Goal: Transaction & Acquisition: Obtain resource

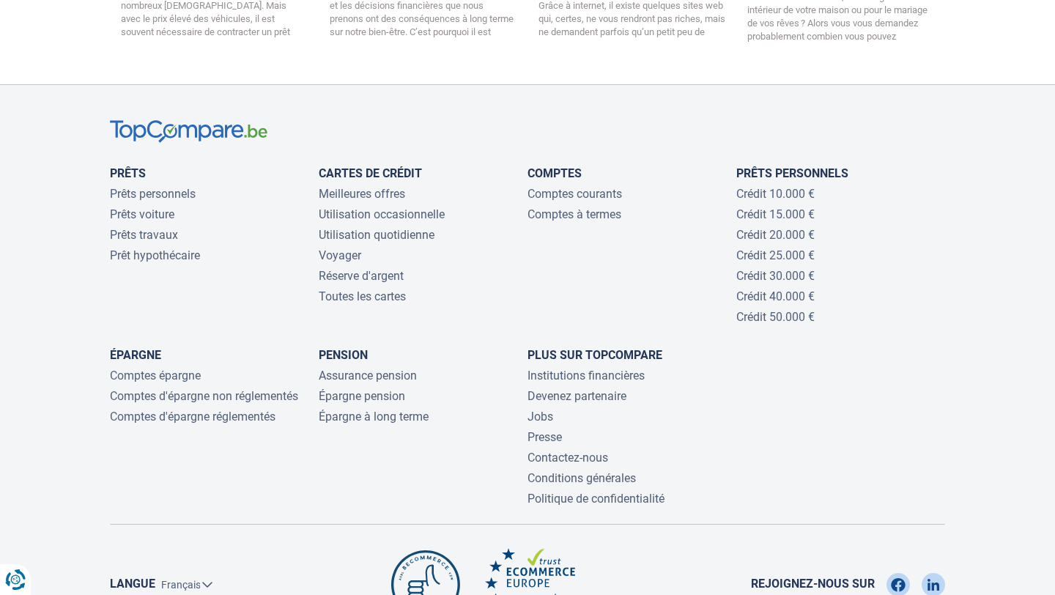
scroll to position [3151, 0]
click at [772, 290] on link "Crédit 40.000 €" at bounding box center [775, 297] width 78 height 14
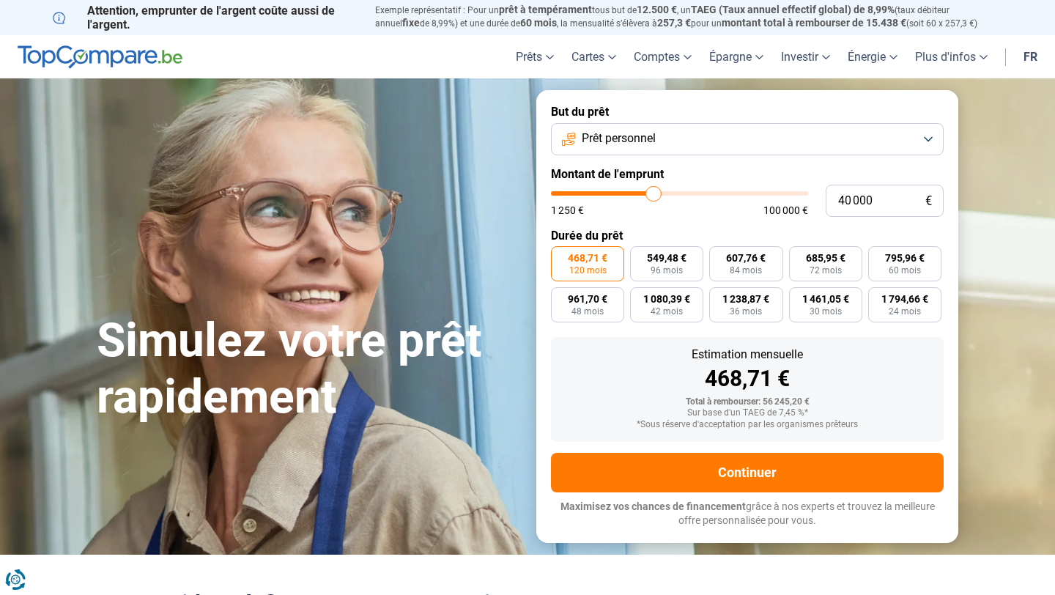
type input "42 000"
type input "42000"
type input "43 250"
type input "43250"
type input "46 000"
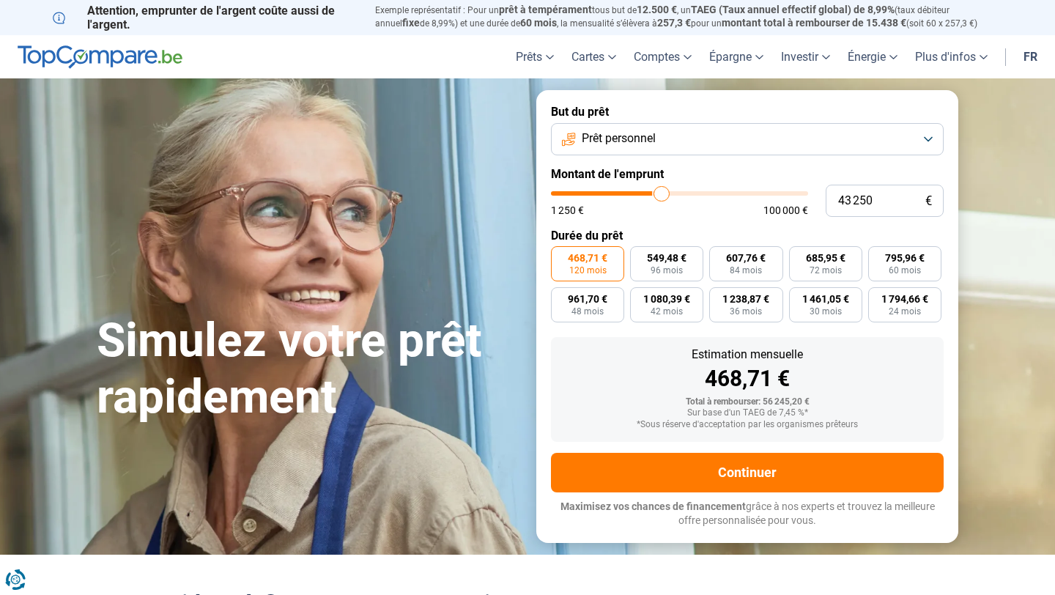
type input "46000"
type input "50 000"
type input "50000"
type input "54 750"
type input "54750"
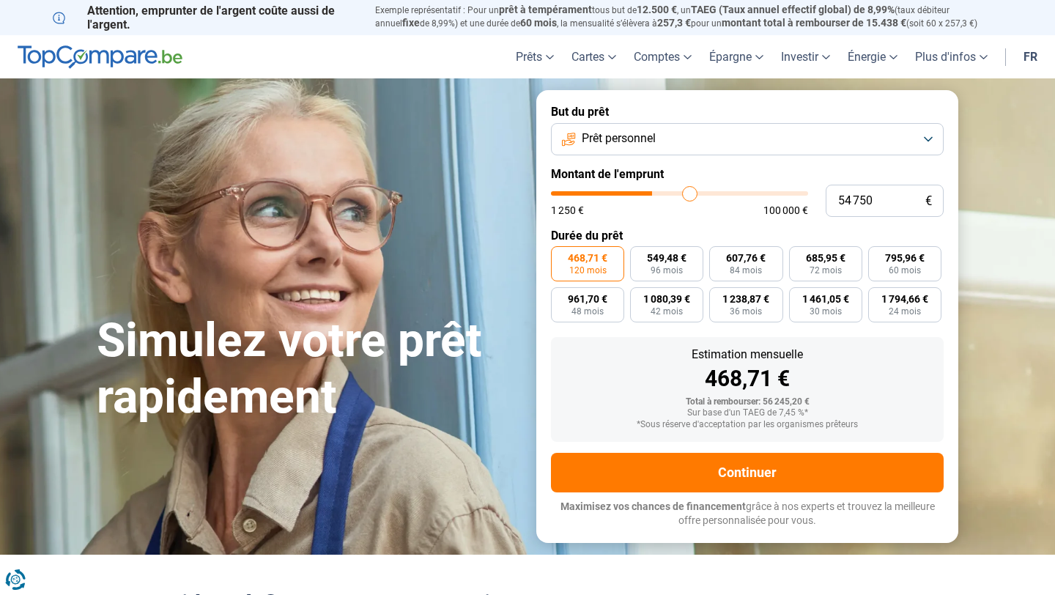
type input "59 250"
type input "59250"
type input "62 750"
type input "62750"
type input "65 250"
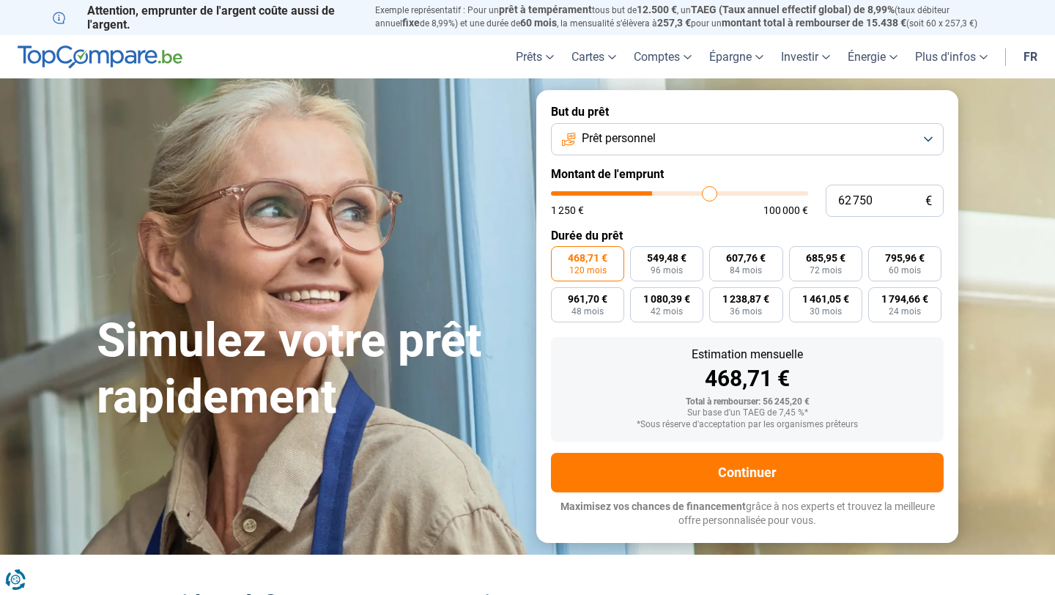
type input "65250"
type input "67 500"
type input "67500"
type input "69 000"
type input "69000"
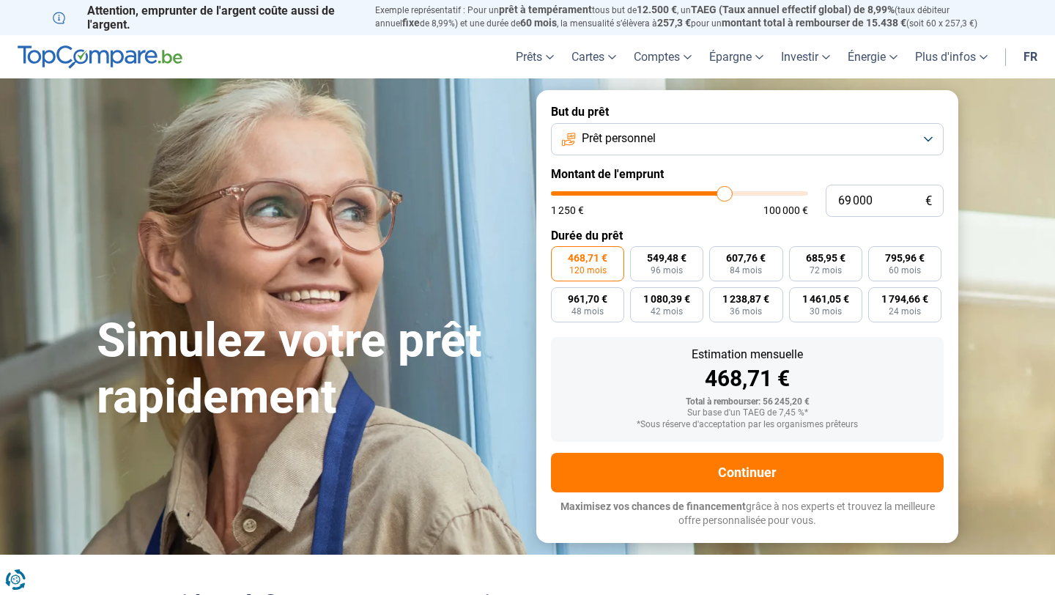
type input "70 250"
type input "70250"
type input "71 000"
type input "71000"
type input "71 500"
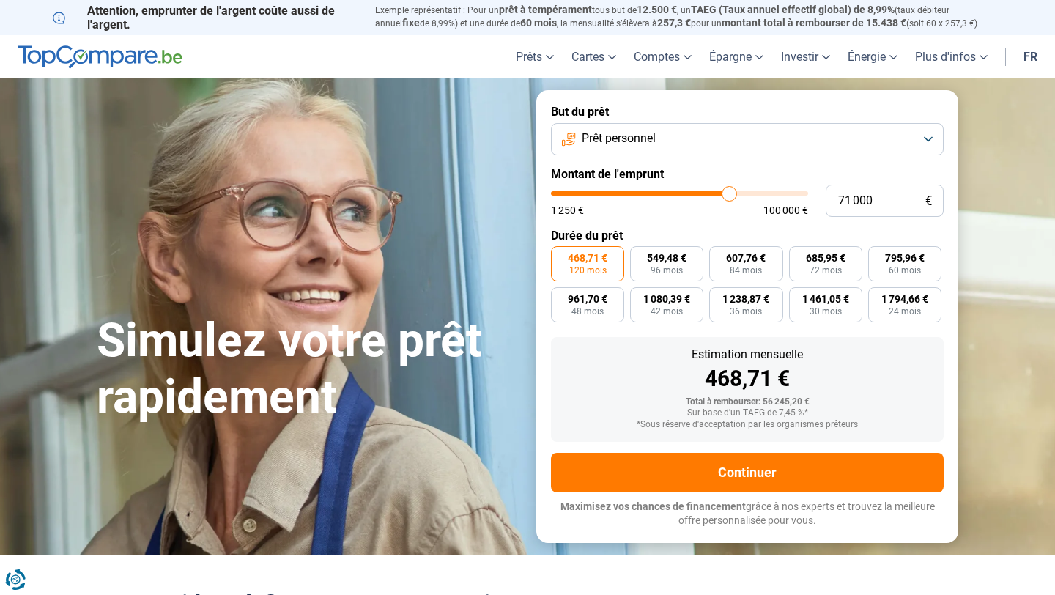
type input "71500"
type input "72 000"
type input "72000"
type input "72 250"
type input "72250"
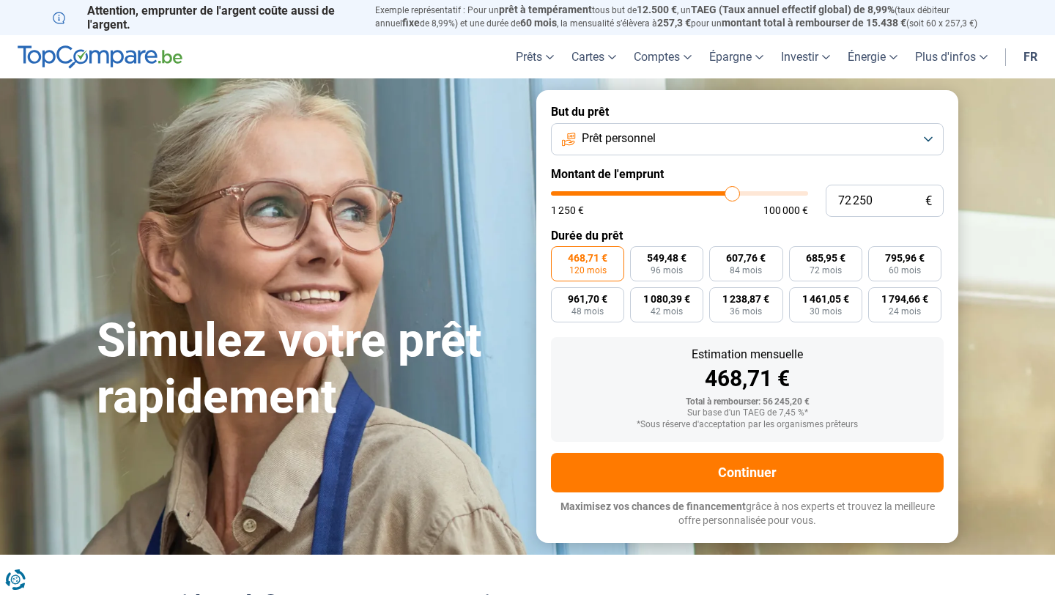
type input "72 500"
type input "72500"
type input "72 750"
type input "72750"
type input "73 000"
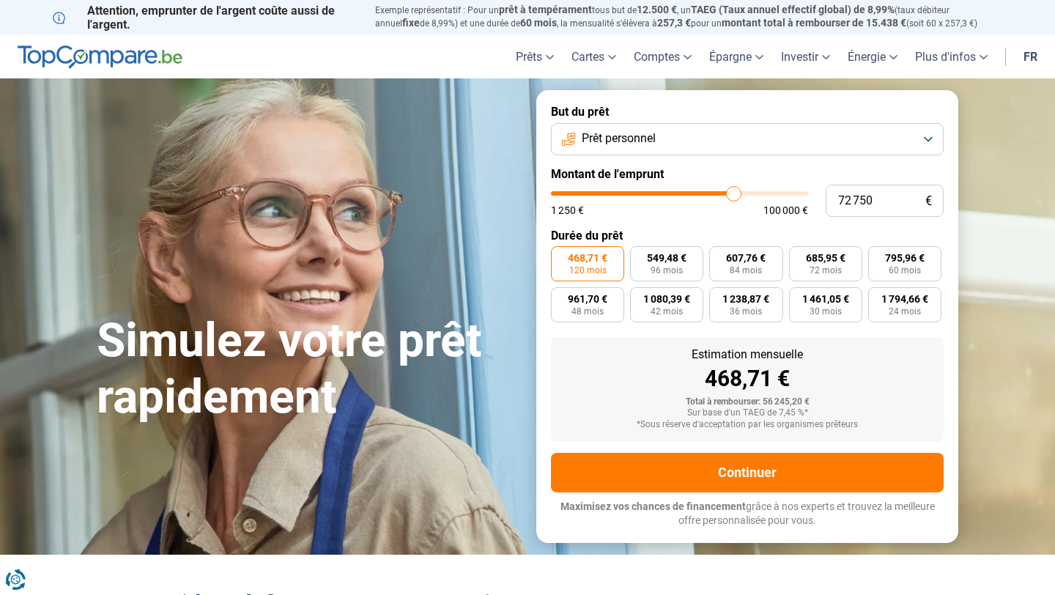
type input "73000"
type input "73 250"
type input "73250"
type input "73 500"
type input "73500"
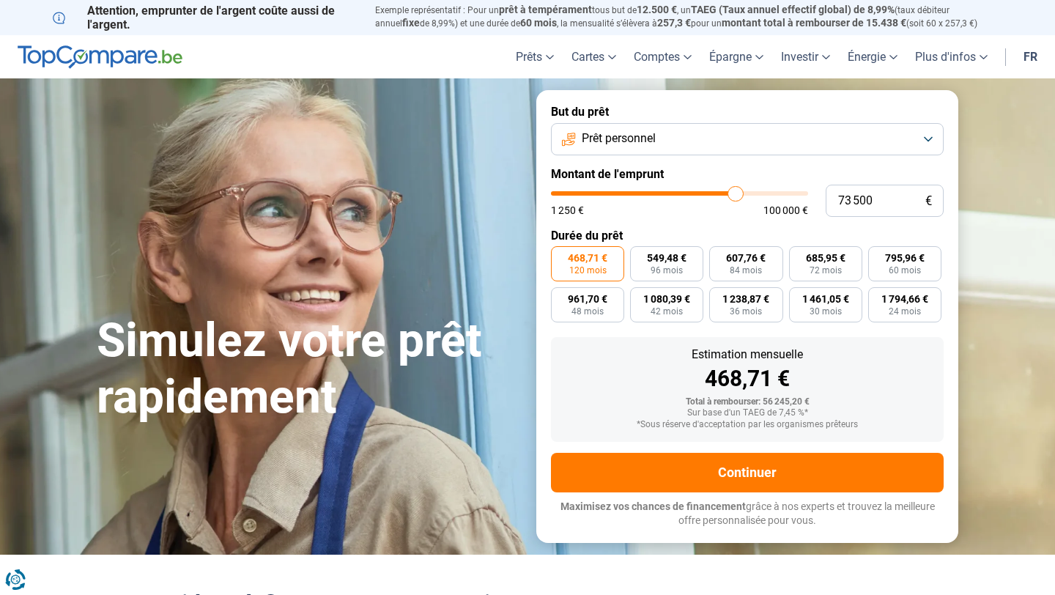
type input "73 750"
type input "73750"
type input "74 000"
type input "74000"
type input "74 250"
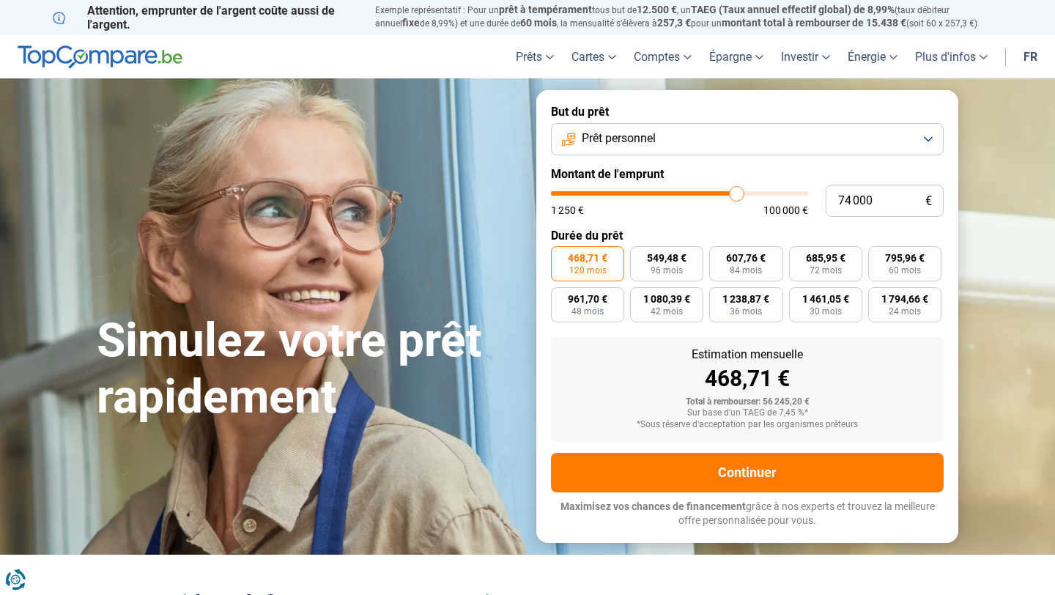
type input "74250"
type input "74 500"
type input "74500"
type input "74 750"
type input "74750"
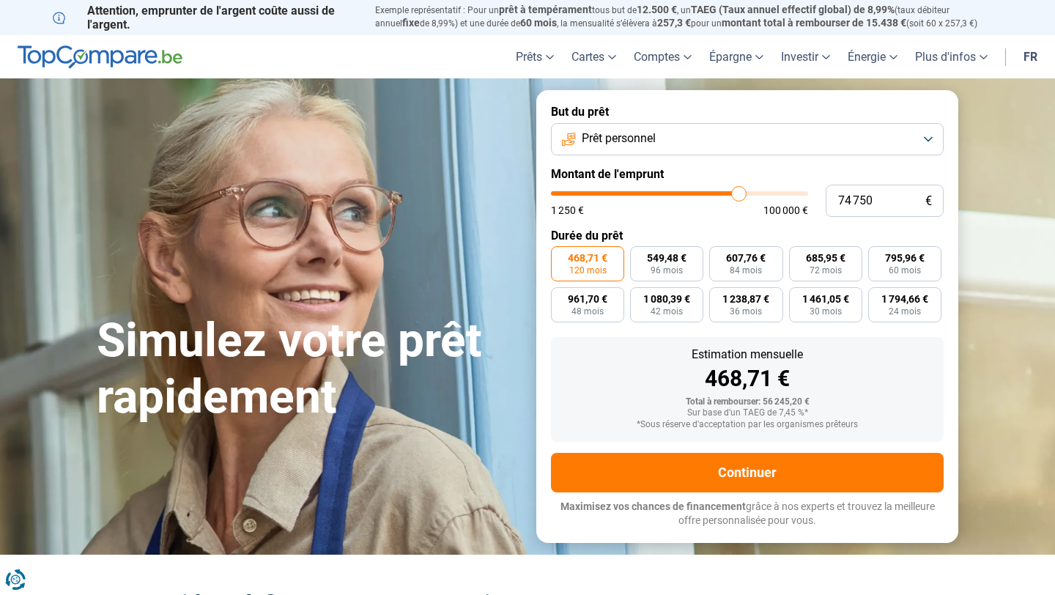
type input "75 500"
type input "75500"
type input "76 250"
type input "76250"
type input "77 250"
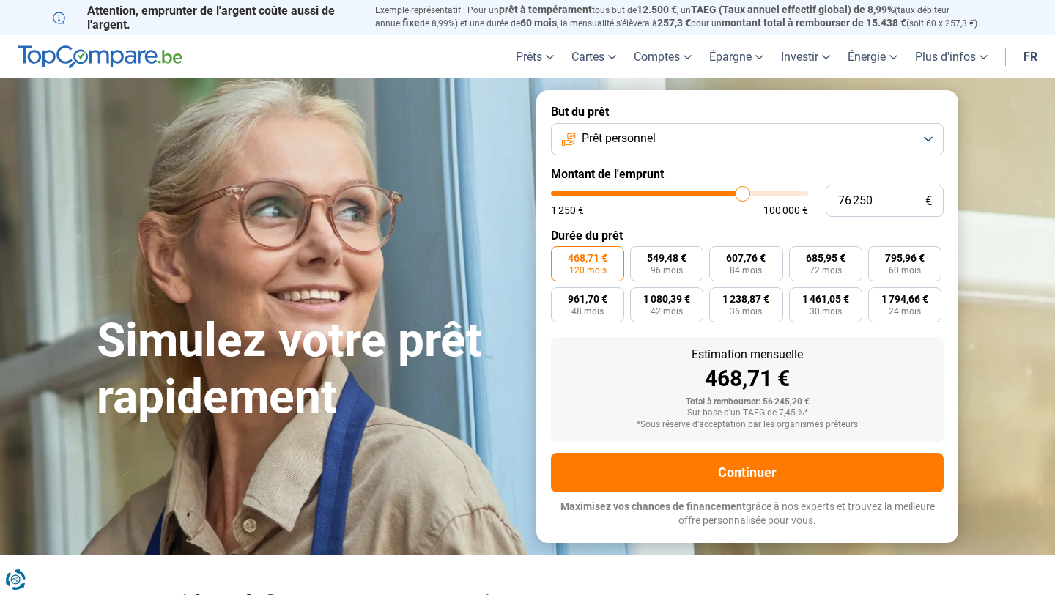
type input "77250"
type input "78 500"
type input "78500"
type input "79 500"
type input "79500"
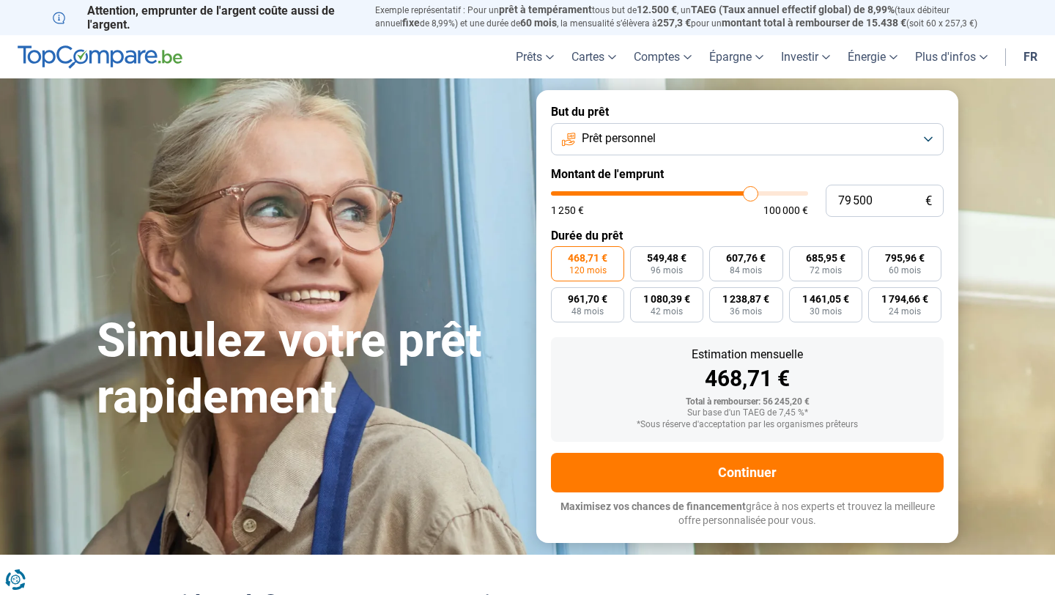
type input "80 250"
type input "80250"
type input "81 000"
type input "81000"
type input "81 250"
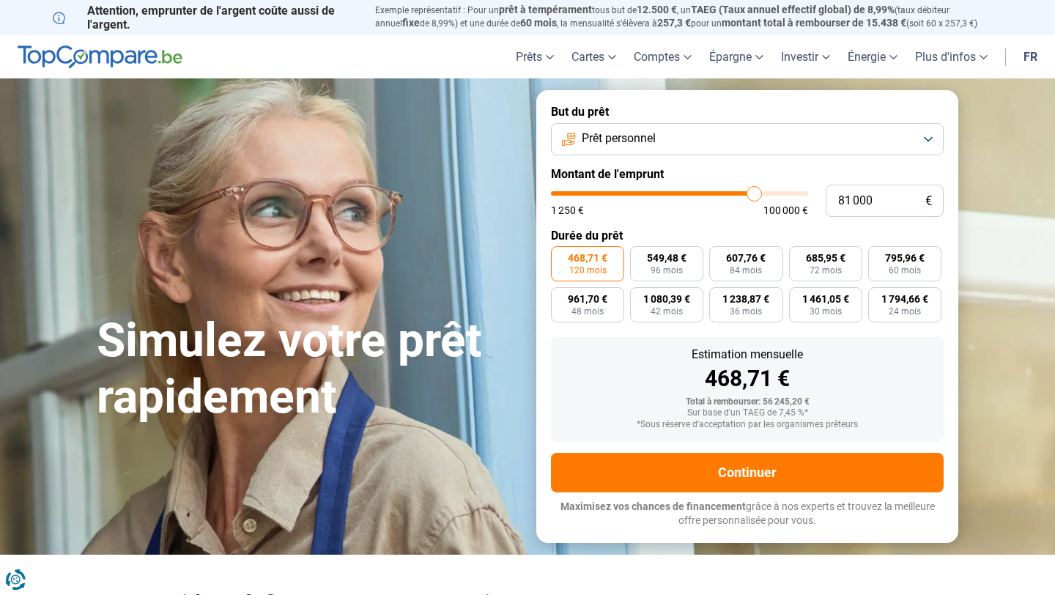
type input "81250"
type input "81 500"
type input "81500"
type input "81 750"
type input "81750"
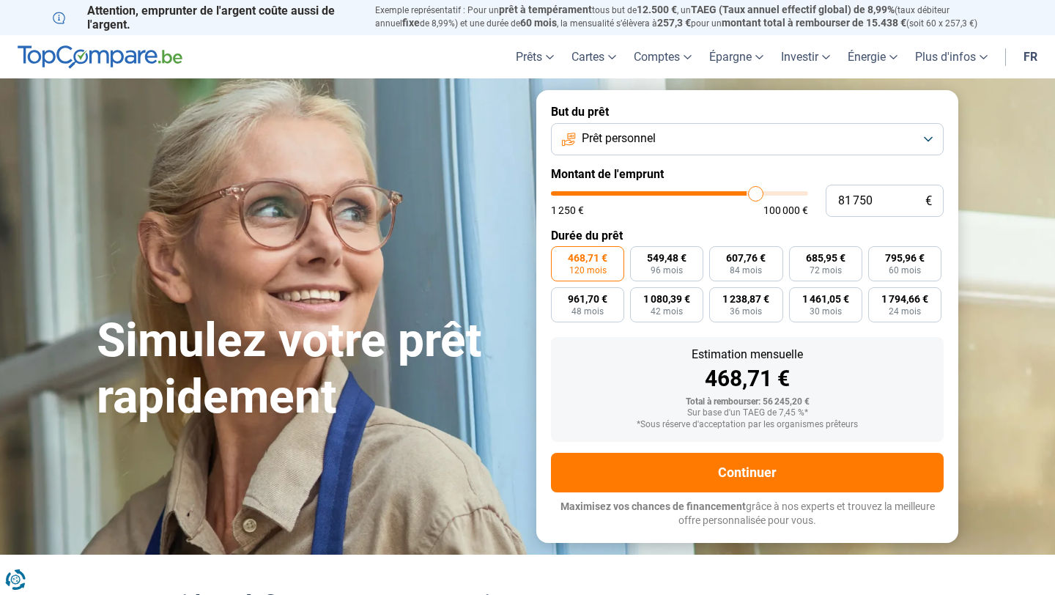
type input "82 000"
type input "82000"
type input "82 250"
type input "82250"
type input "82 500"
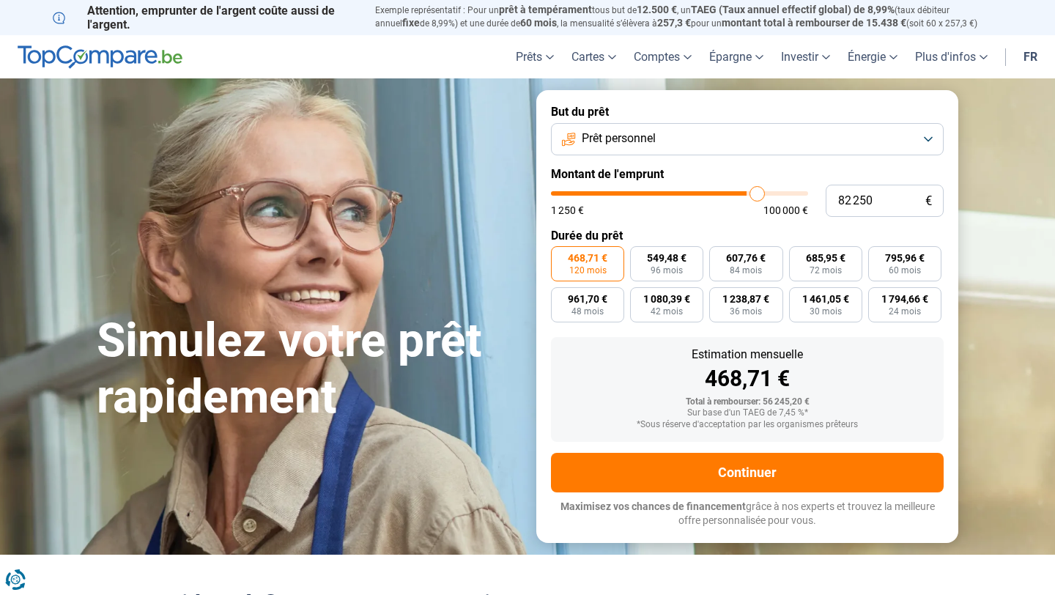
type input "82500"
type input "82 750"
type input "82750"
type input "83 000"
type input "83000"
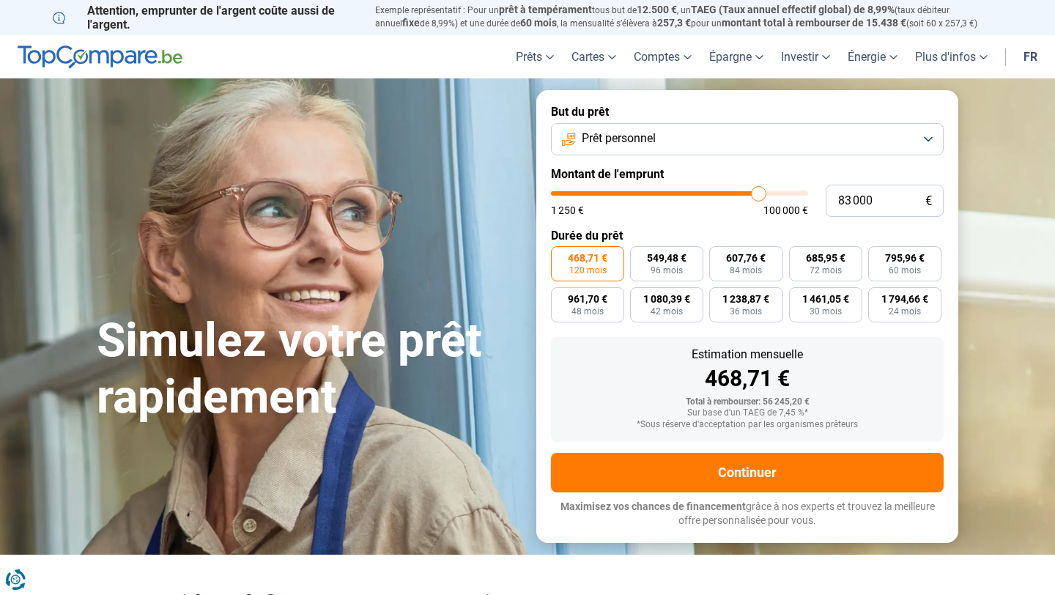
type input "83 250"
type input "83250"
type input "83 750"
type input "83750"
type input "84 750"
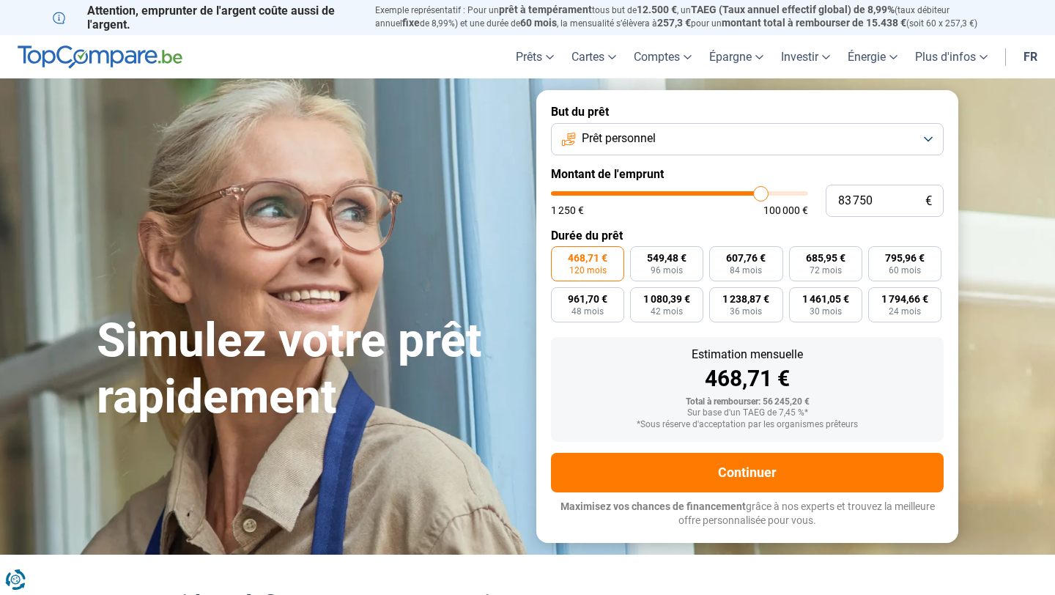
type input "84750"
type input "85 750"
type input "85750"
type input "87 000"
type input "87000"
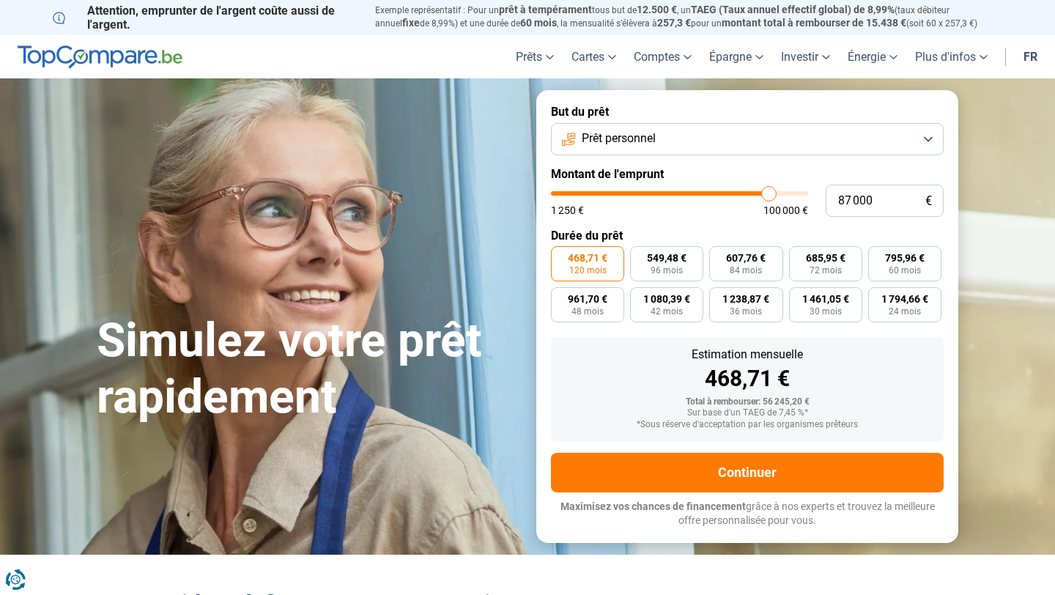
type input "88 000"
type input "88000"
type input "88 750"
type input "88750"
type input "89 500"
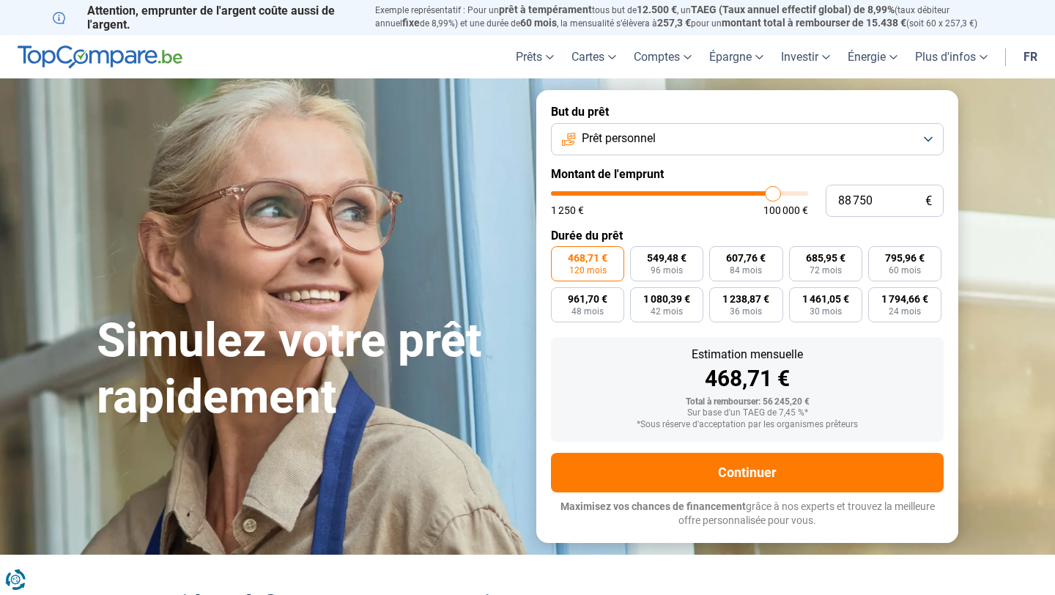
type input "89500"
type input "89 750"
type input "89750"
type input "90 250"
type input "90250"
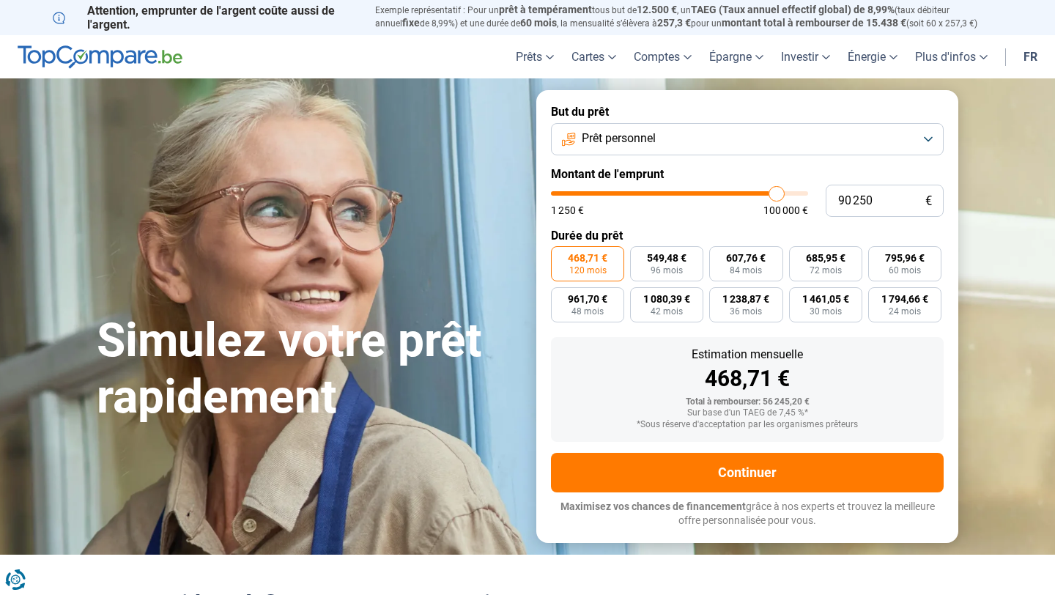
type input "90 750"
type input "90750"
type input "91 250"
type input "91250"
type input "91 750"
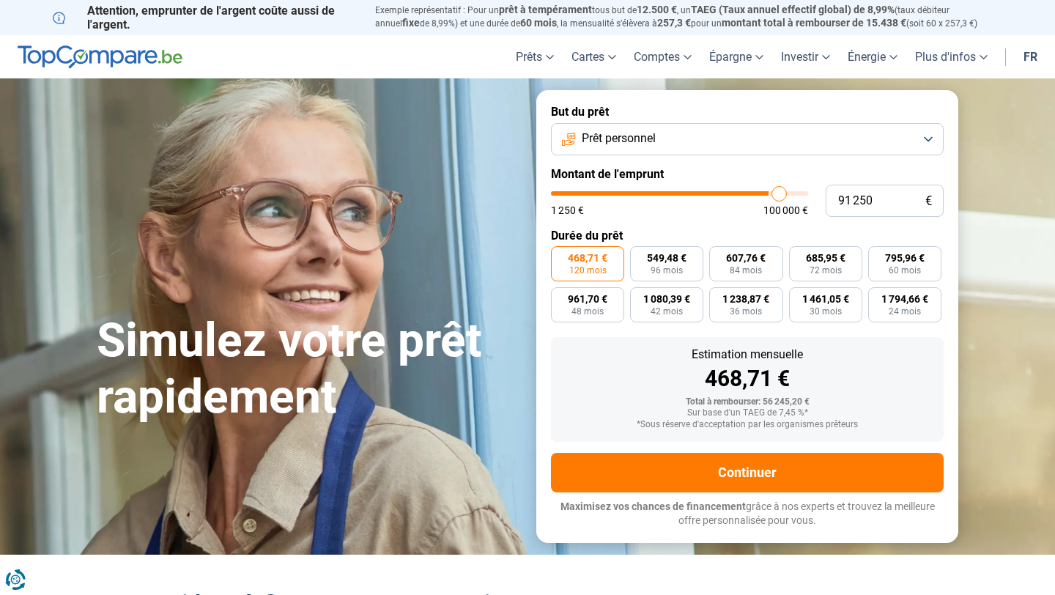
type input "91750"
type input "92 500"
type input "92500"
type input "93 250"
type input "93250"
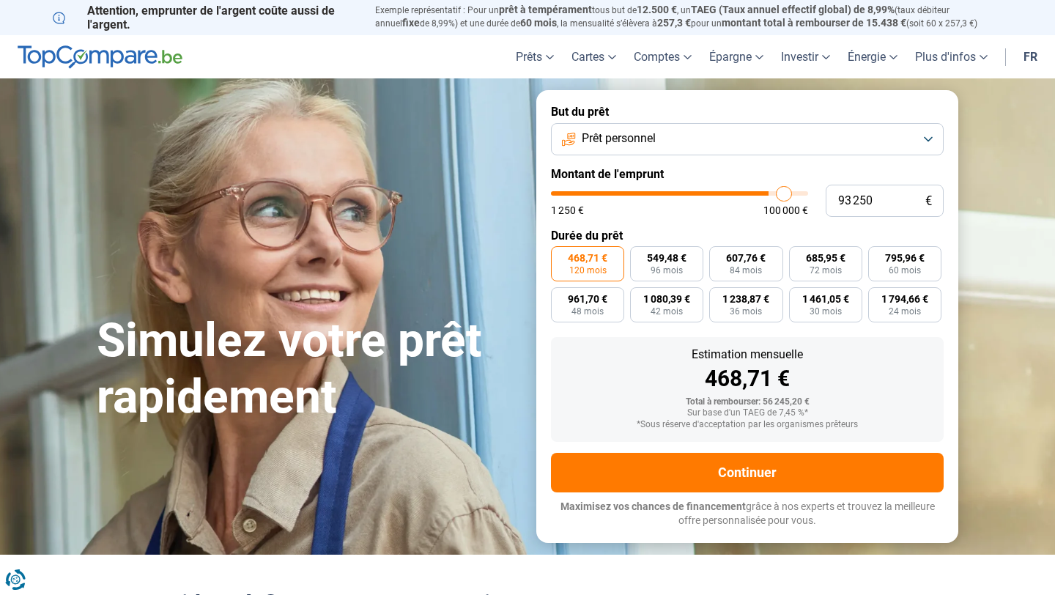
type input "93 750"
type input "93750"
type input "94 250"
type input "94250"
type input "94 500"
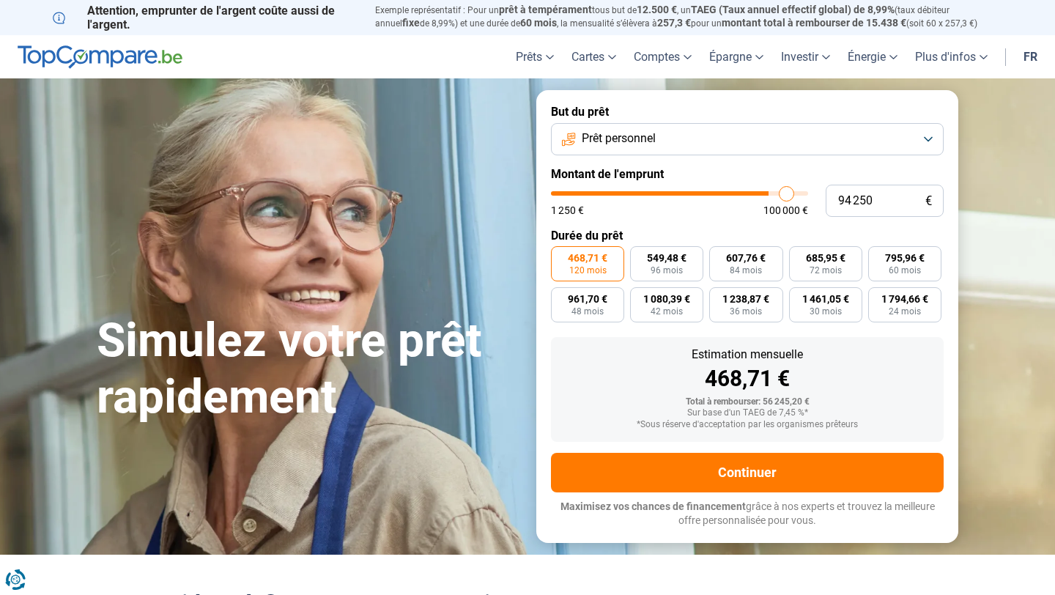
type input "94500"
type input "95 000"
type input "95000"
type input "95 250"
type input "95250"
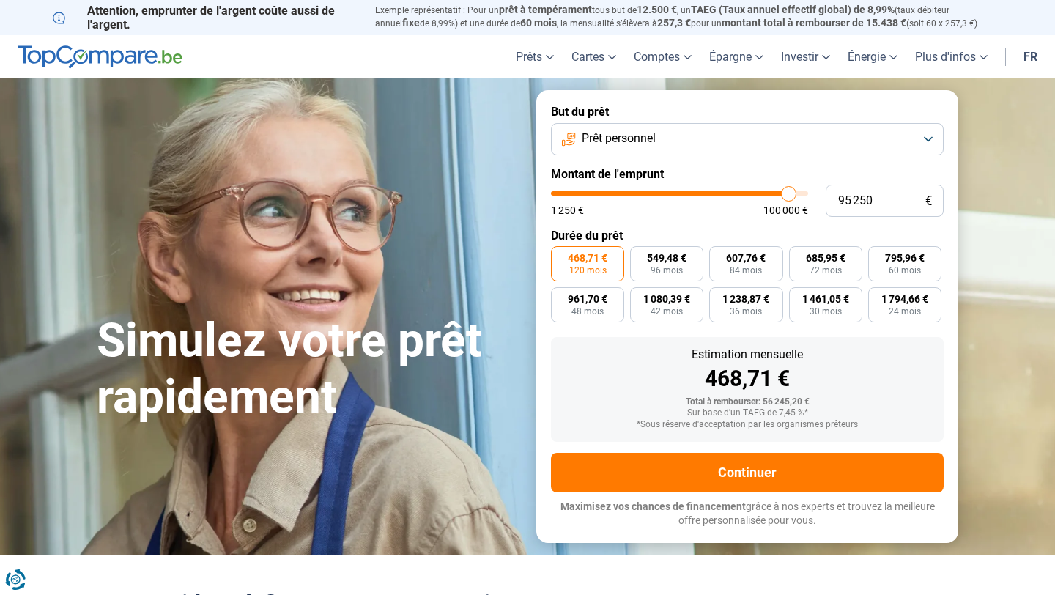
type input "95 500"
type input "95500"
type input "95 750"
type input "95750"
type input "96 000"
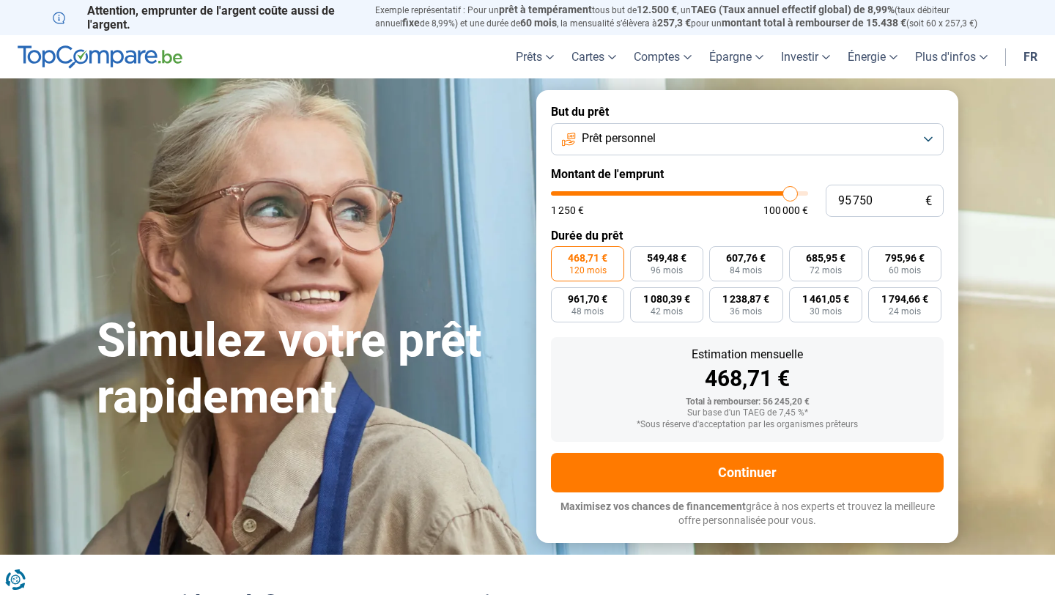
type input "96000"
type input "96 250"
type input "96250"
type input "96 500"
type input "96500"
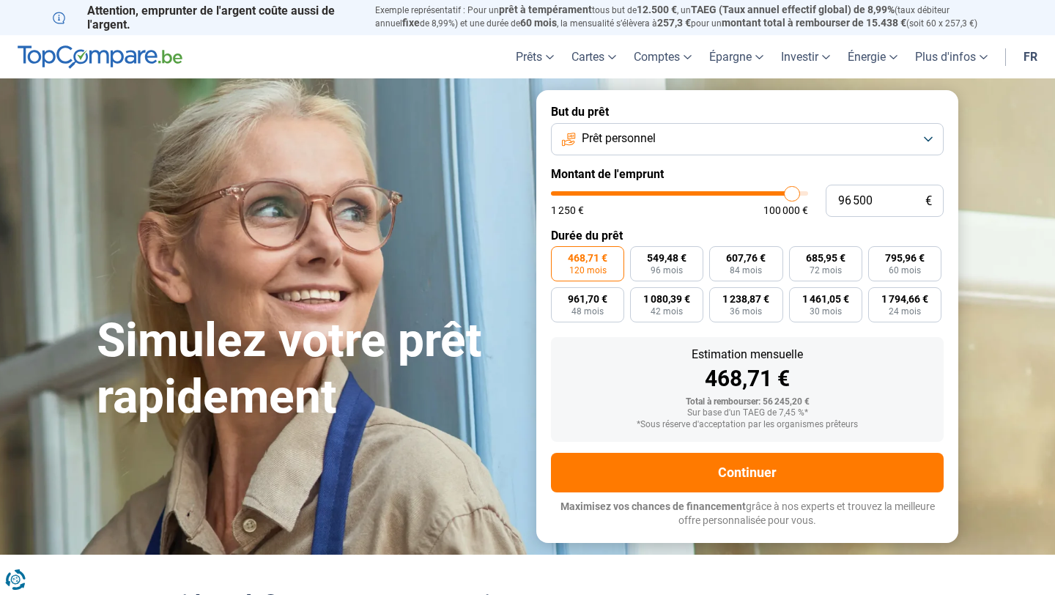
type input "96 750"
type input "96750"
type input "97 000"
type input "97000"
type input "97 250"
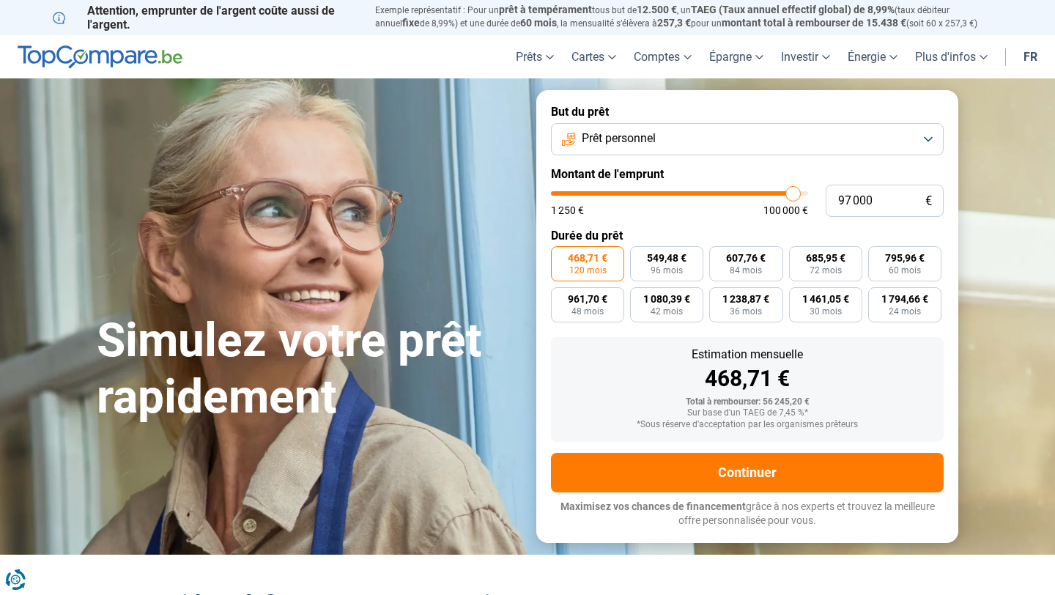
type input "97250"
type input "97 500"
type input "97500"
type input "97 750"
type input "97750"
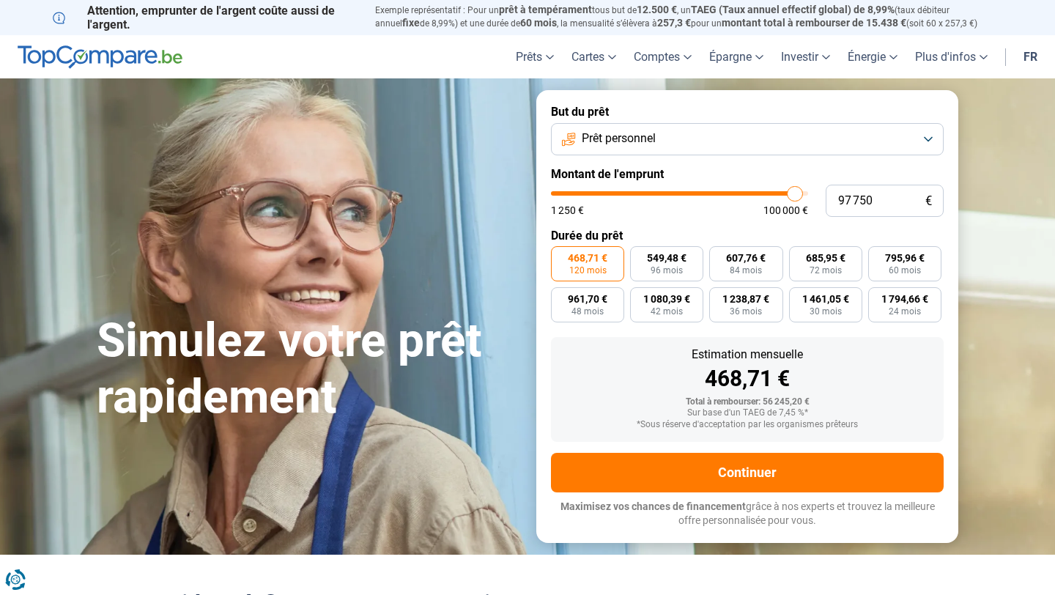
type input "98 000"
type input "98000"
type input "98 250"
type input "98250"
type input "98 500"
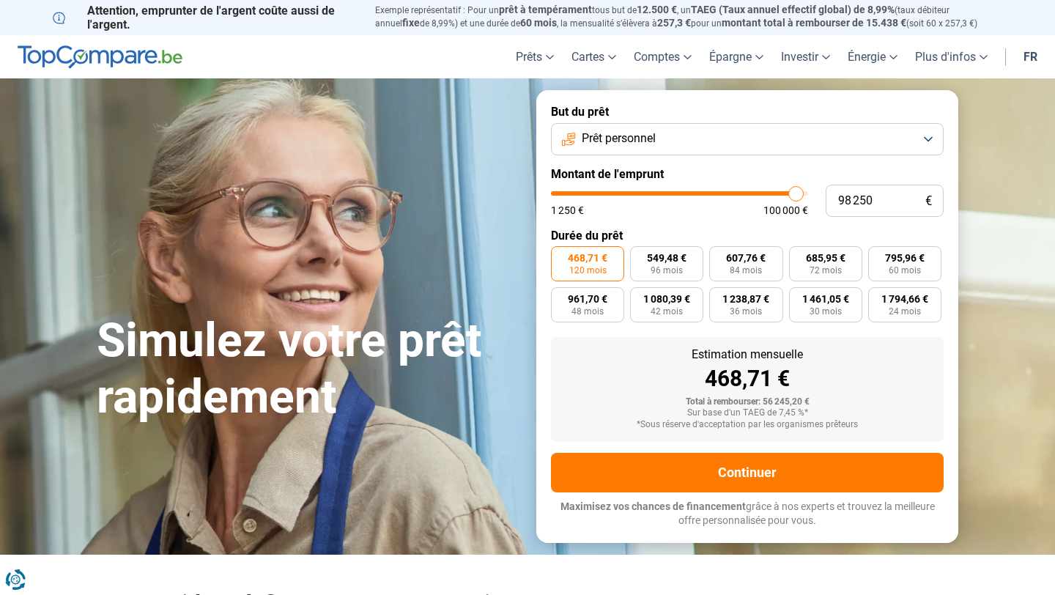
type input "98500"
type input "98 750"
type input "98750"
type input "99 000"
type input "99000"
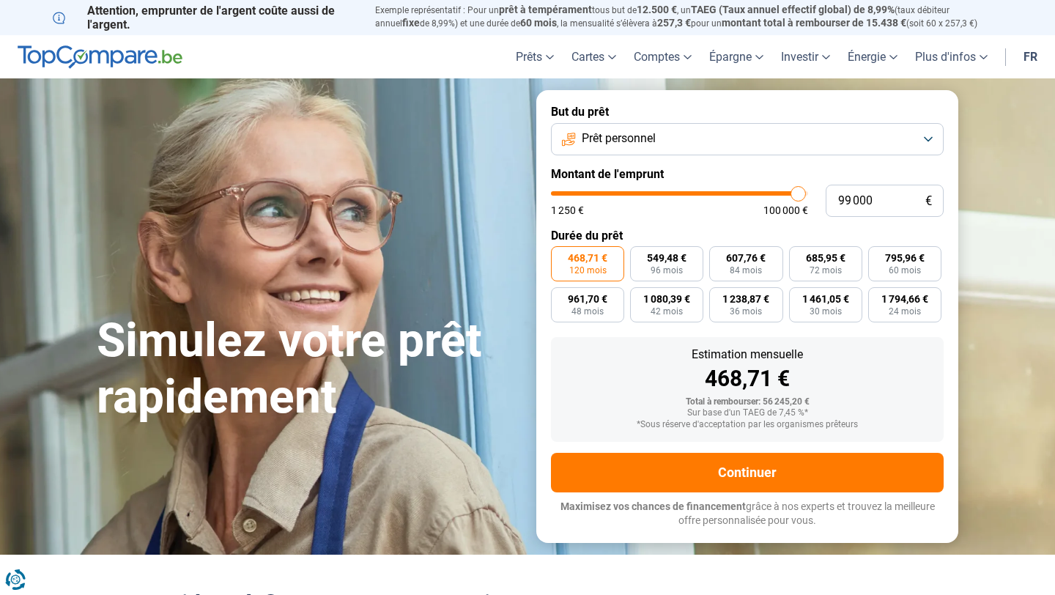
type input "99 250"
type input "99250"
type input "99 500"
type input "99500"
type input "99 750"
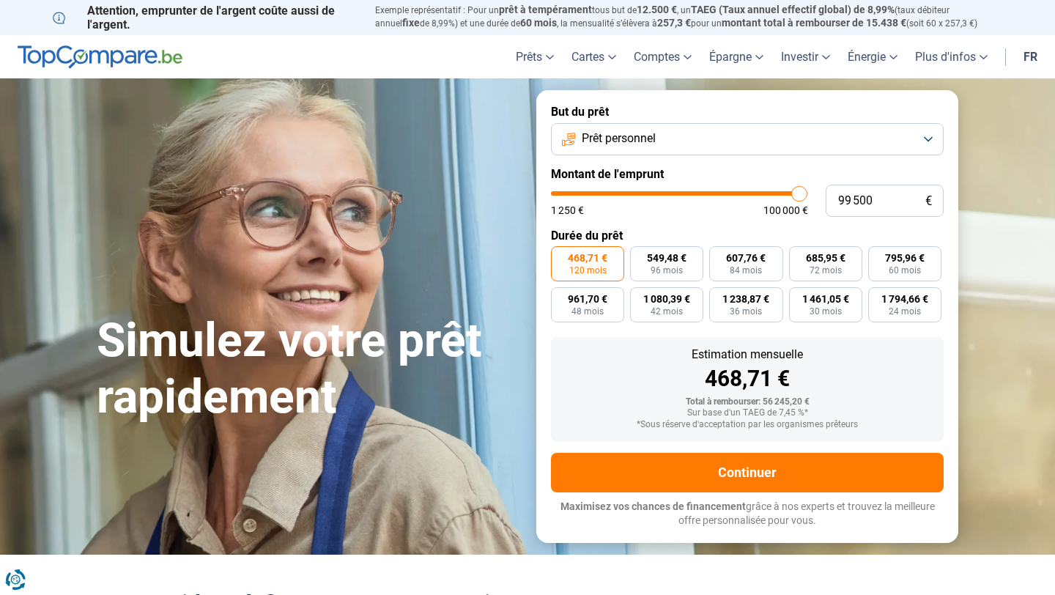
type input "99750"
type input "100 000"
drag, startPoint x: 657, startPoint y: 194, endPoint x: 819, endPoint y: 203, distance: 162.2
type input "100000"
click at [808, 196] on input "range" at bounding box center [679, 193] width 257 height 4
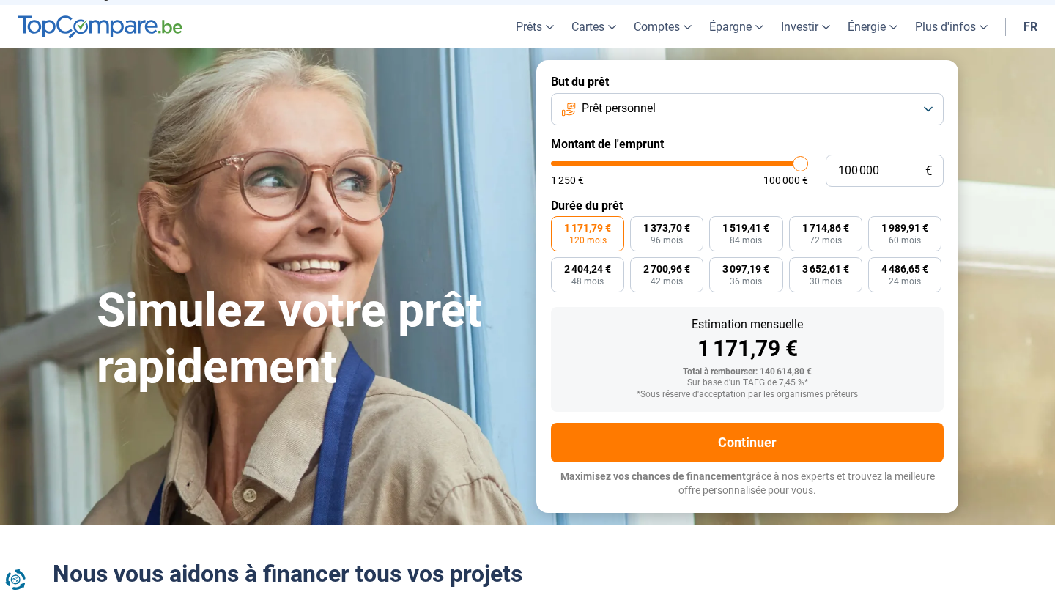
scroll to position [43, 0]
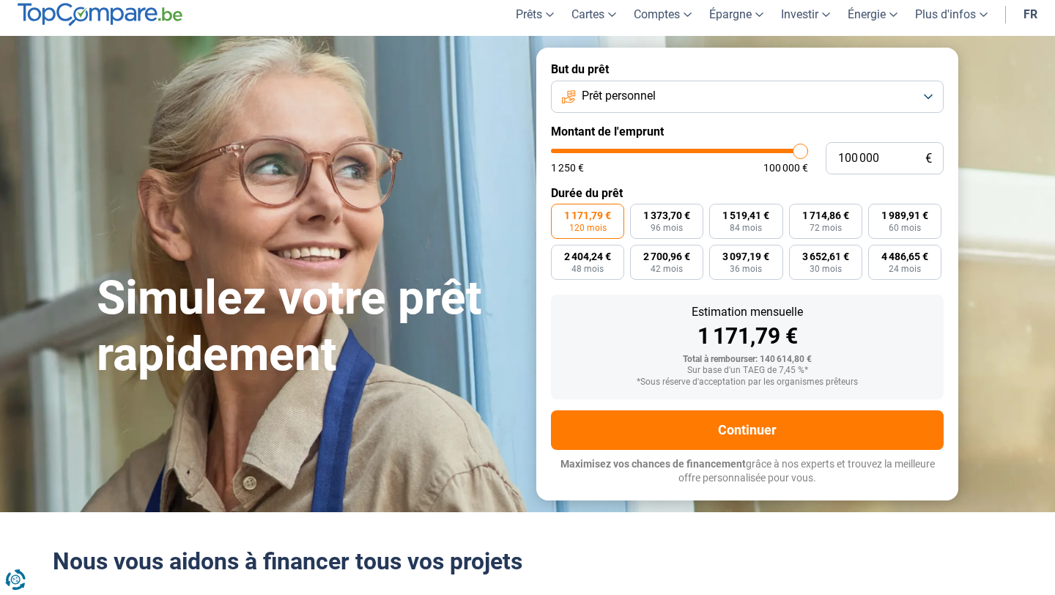
click at [723, 106] on button "Prêt personnel" at bounding box center [747, 97] width 393 height 32
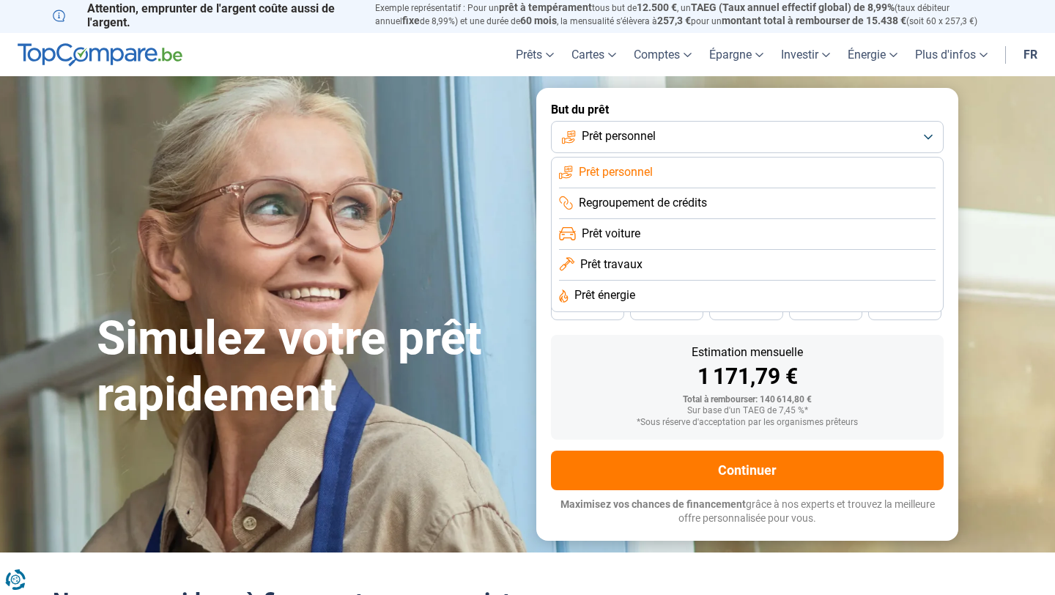
scroll to position [0, 0]
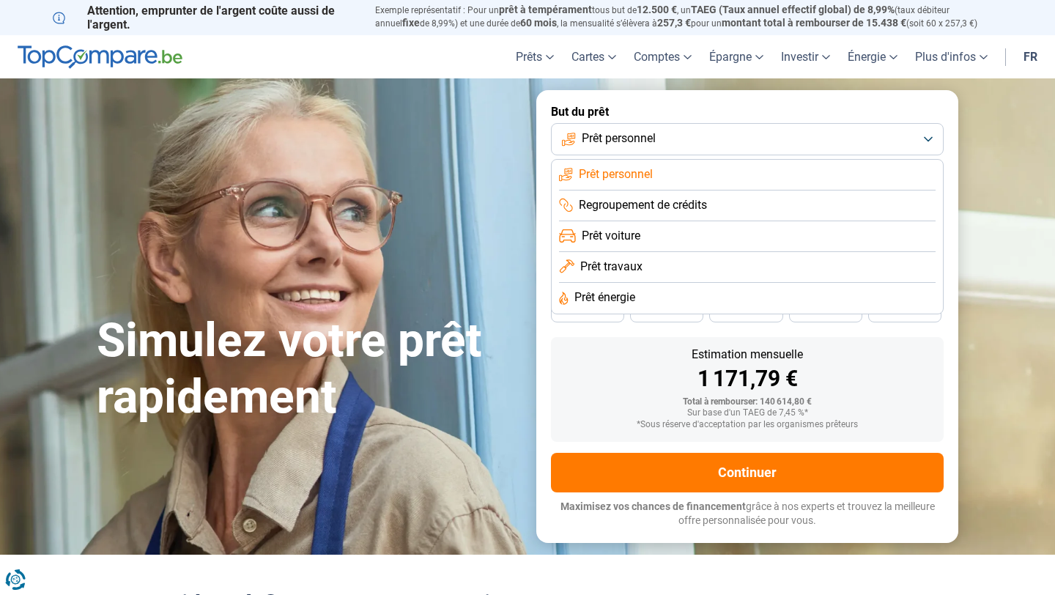
click at [628, 230] on span "Prêt voiture" at bounding box center [611, 236] width 59 height 16
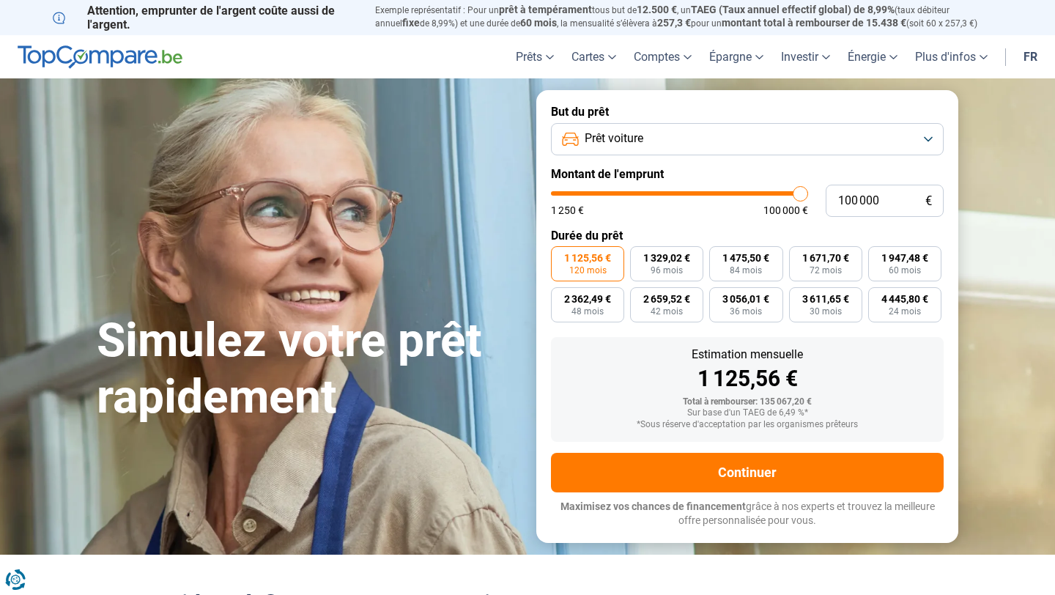
type input "98 250"
type input "98250"
type input "95 250"
type input "95250"
type input "91 250"
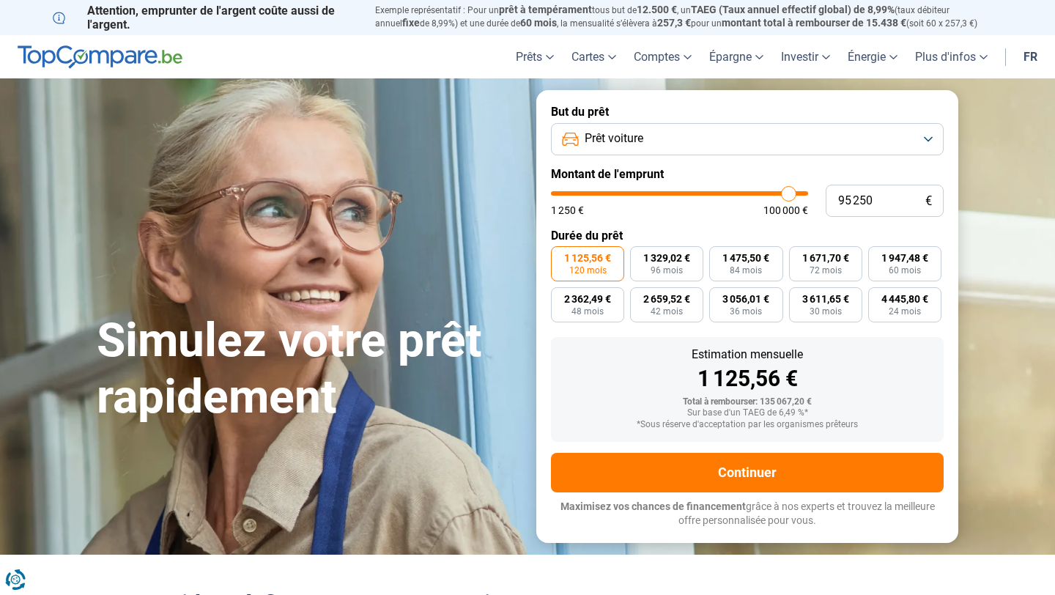
type input "91250"
type input "86 750"
type input "86750"
type input "81 750"
type input "81750"
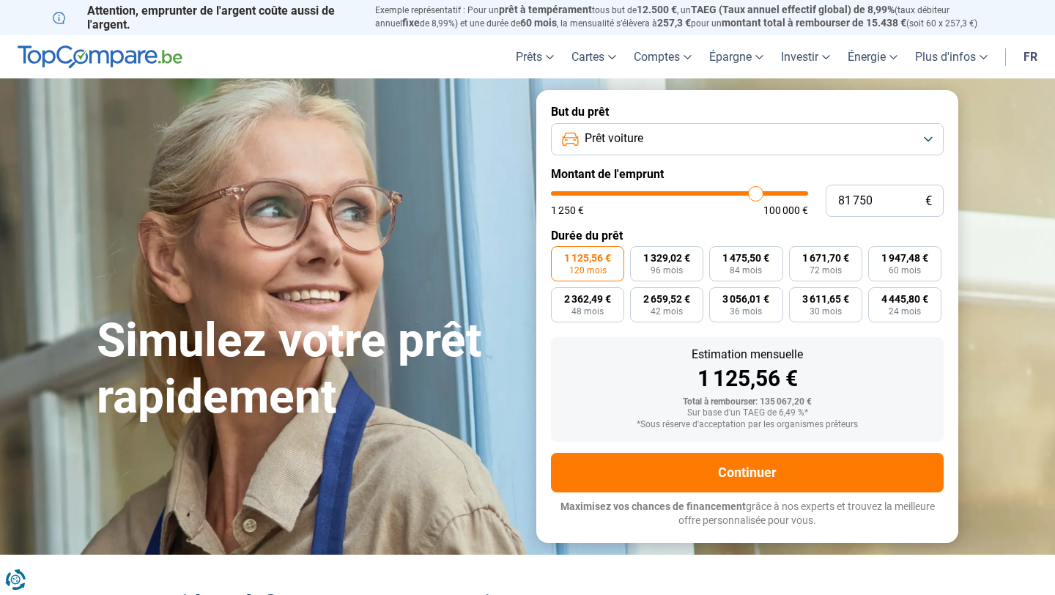
type input "77 000"
type input "77000"
type input "73 000"
type input "73000"
type input "69 500"
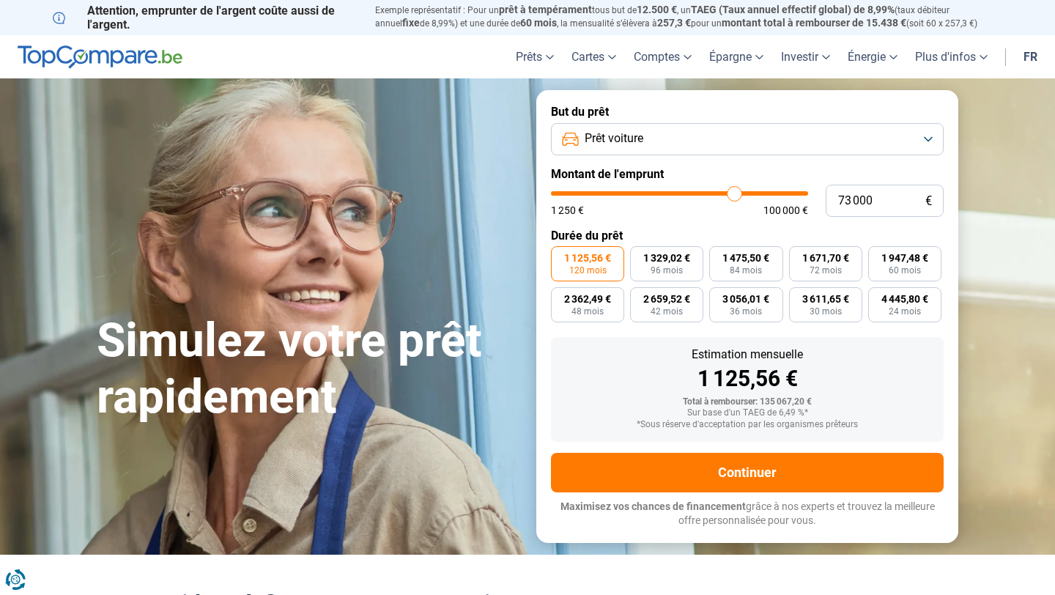
type input "69500"
type input "66 750"
type input "66750"
type input "64 000"
type input "64000"
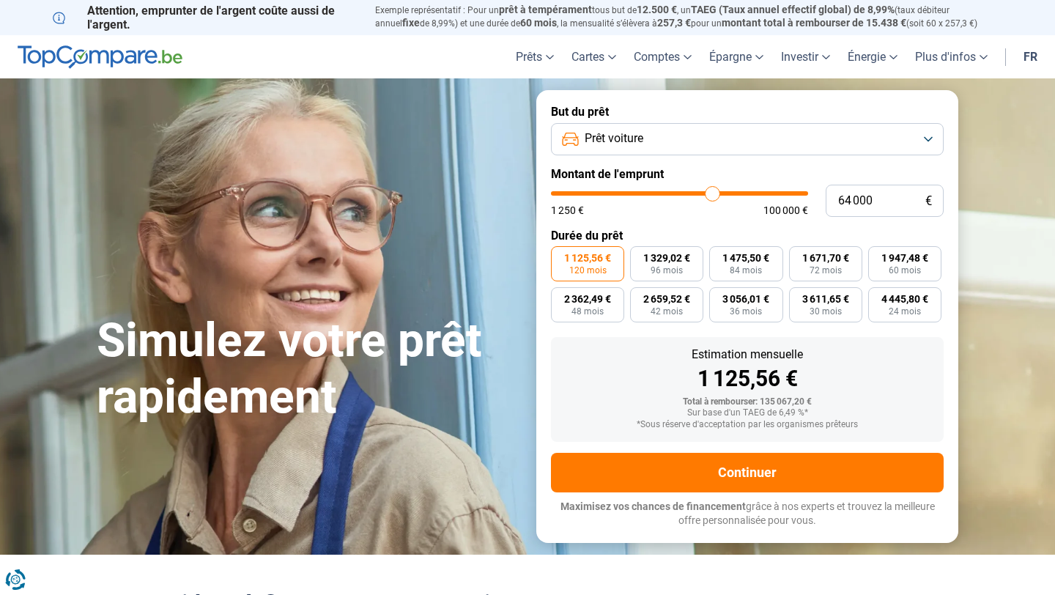
type input "62 000"
type input "62000"
type input "60 000"
type input "60000"
type input "58 250"
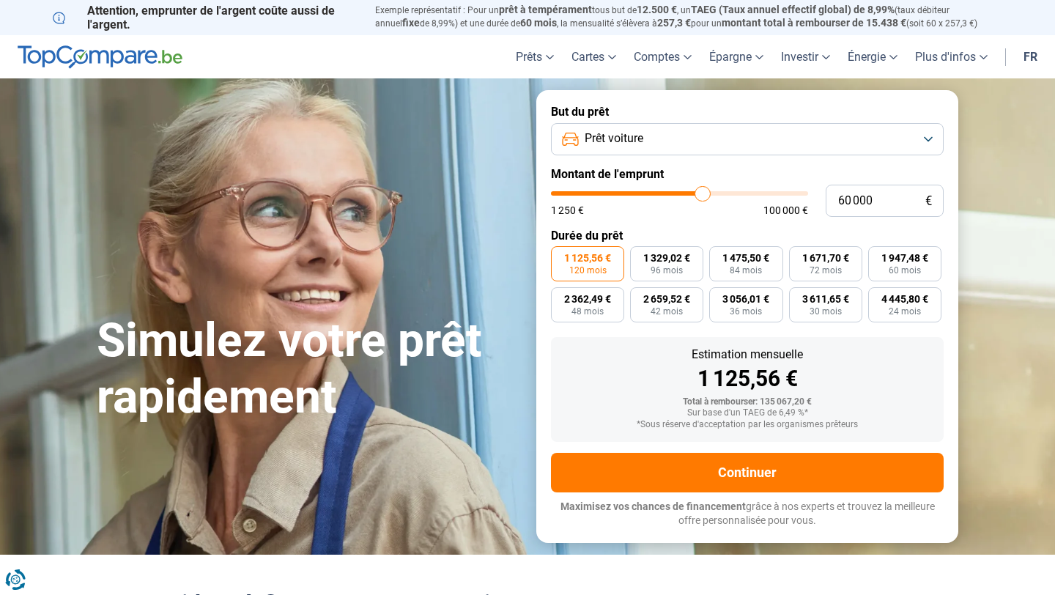
type input "58250"
type input "56 500"
type input "56500"
type input "55 000"
type input "55000"
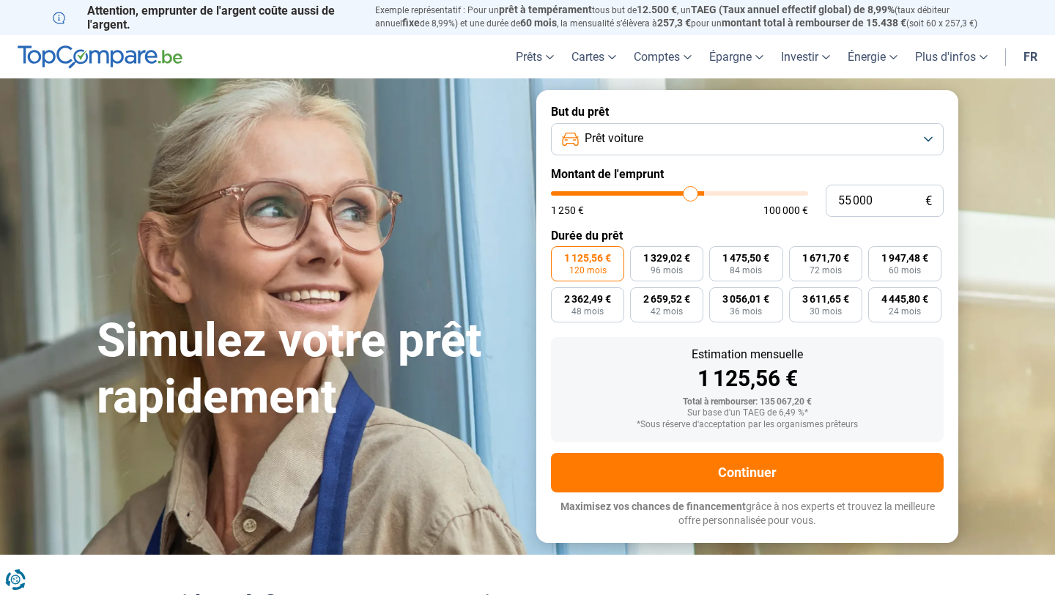
type input "53 500"
type input "53500"
type input "52 000"
type input "52000"
type input "50 250"
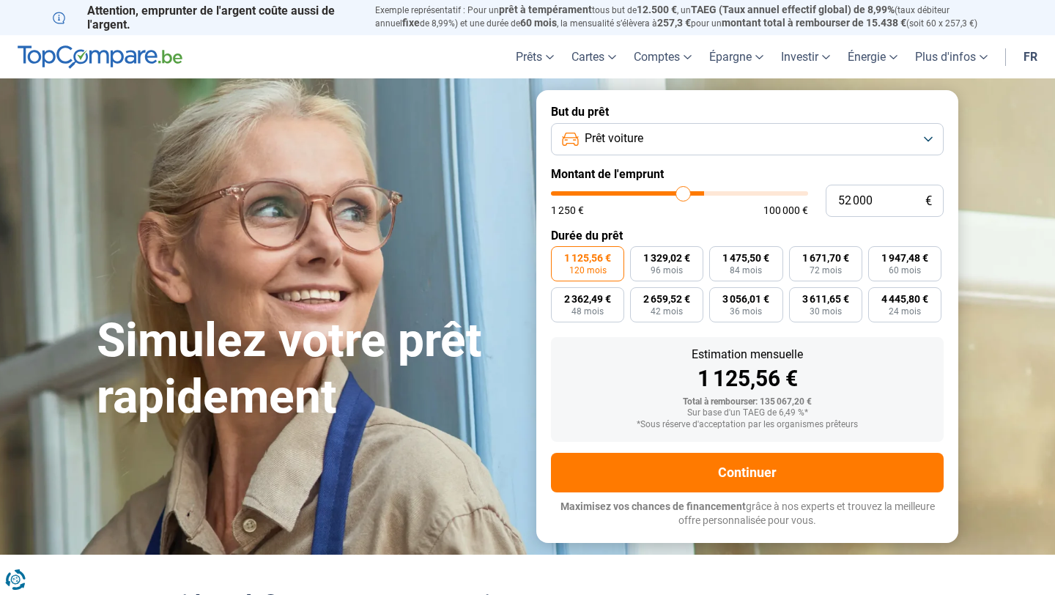
type input "50250"
type input "48 500"
type input "48500"
type input "47 000"
type input "47000"
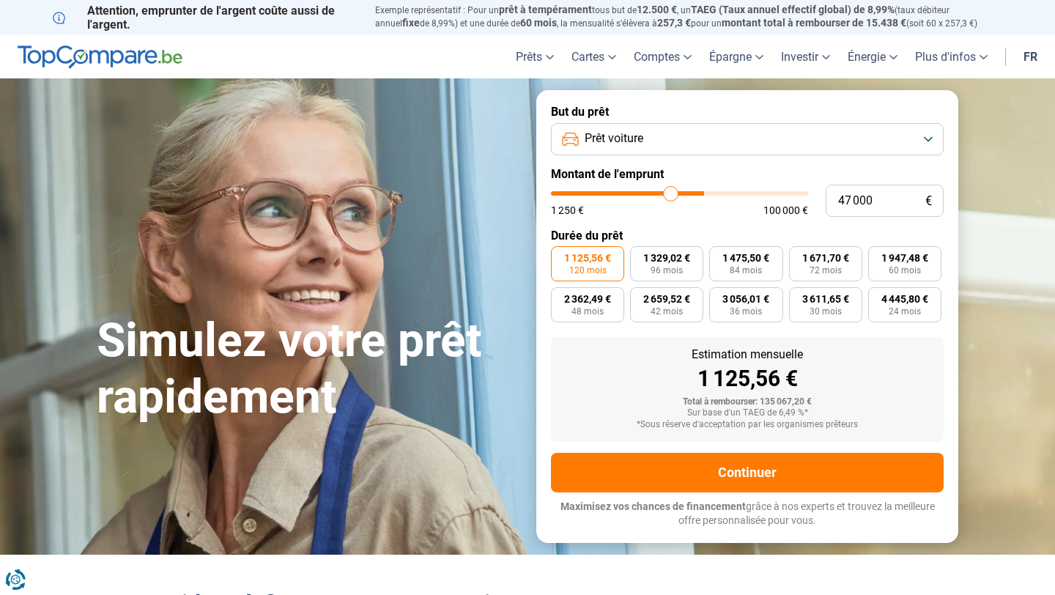
type input "45 500"
type input "45500"
drag, startPoint x: 802, startPoint y: 193, endPoint x: 594, endPoint y: 185, distance: 207.5
click at [594, 191] on input "range" at bounding box center [679, 193] width 257 height 4
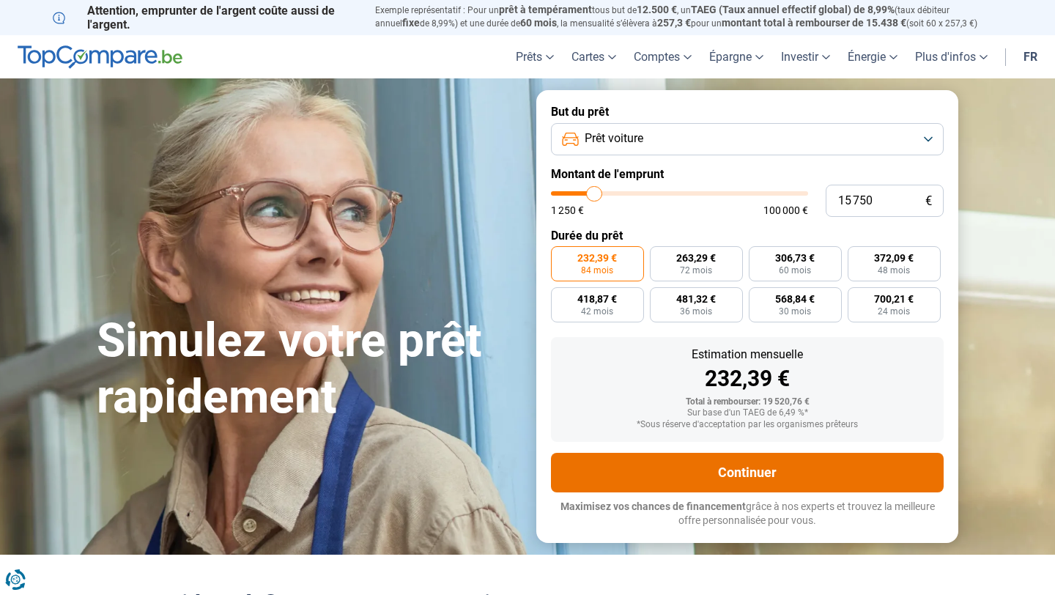
click at [791, 465] on button "Continuer" at bounding box center [747, 473] width 393 height 40
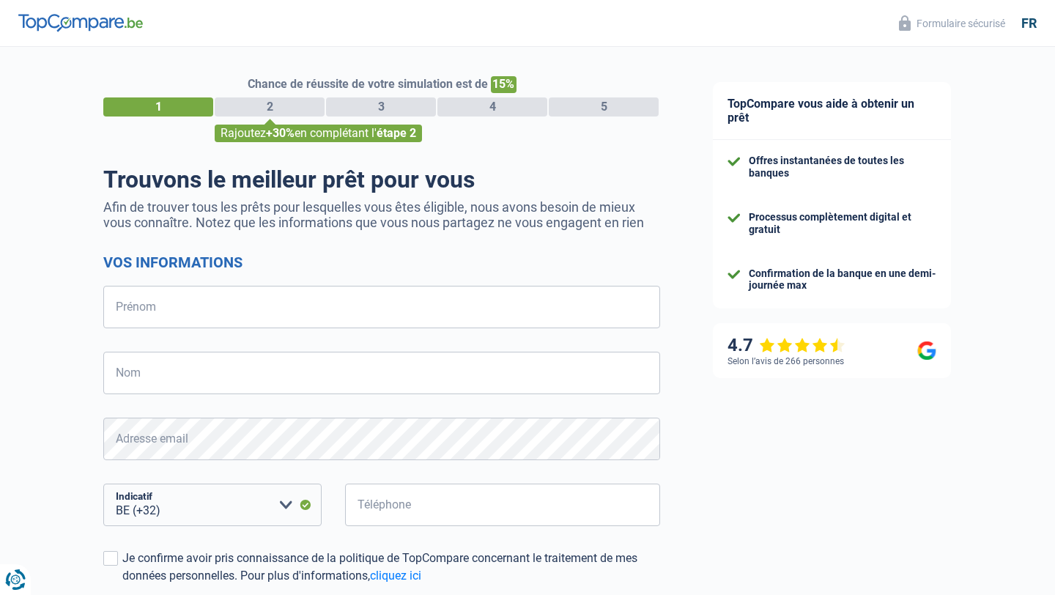
select select "32"
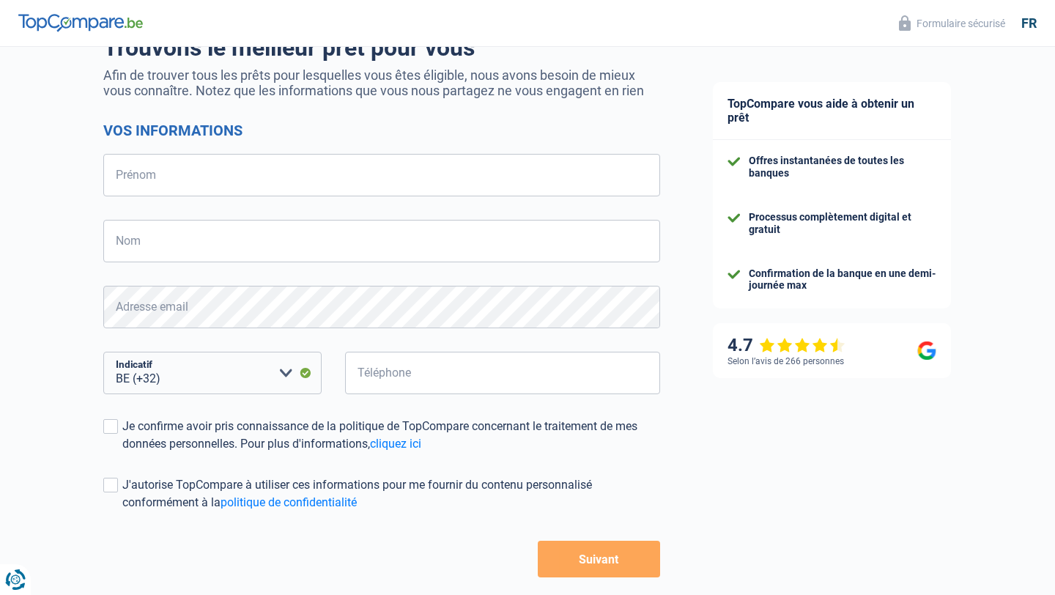
scroll to position [195, 0]
